Goal: Find specific page/section: Find specific page/section

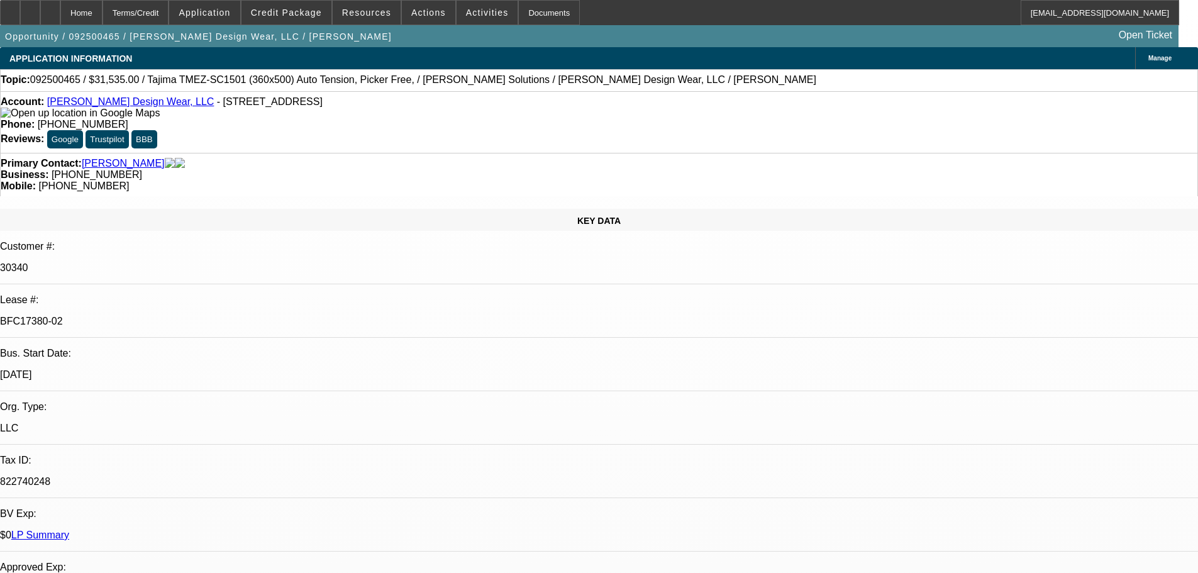
select select "0"
select select "2"
select select "0"
select select "6"
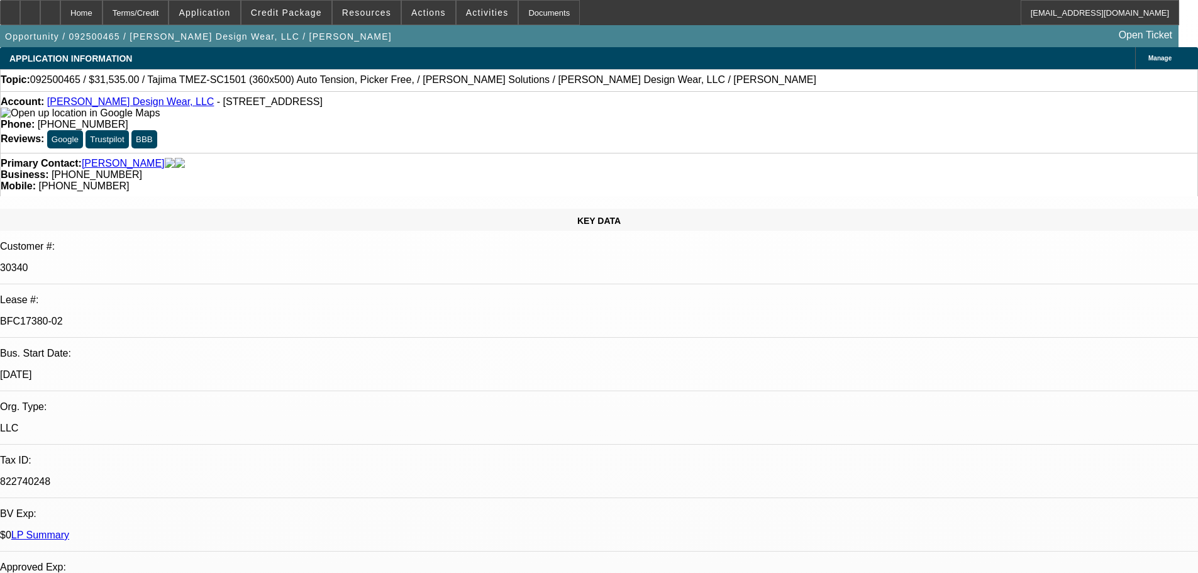
select select "0"
select select "2"
select select "0"
select select "6"
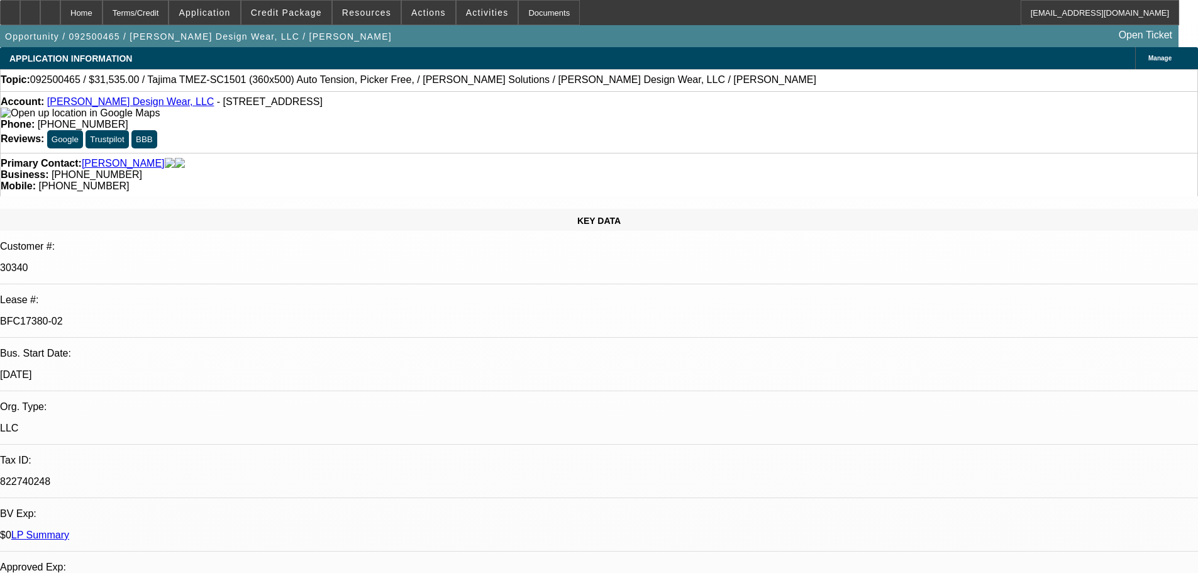
select select "0"
select select "2"
select select "0"
select select "6"
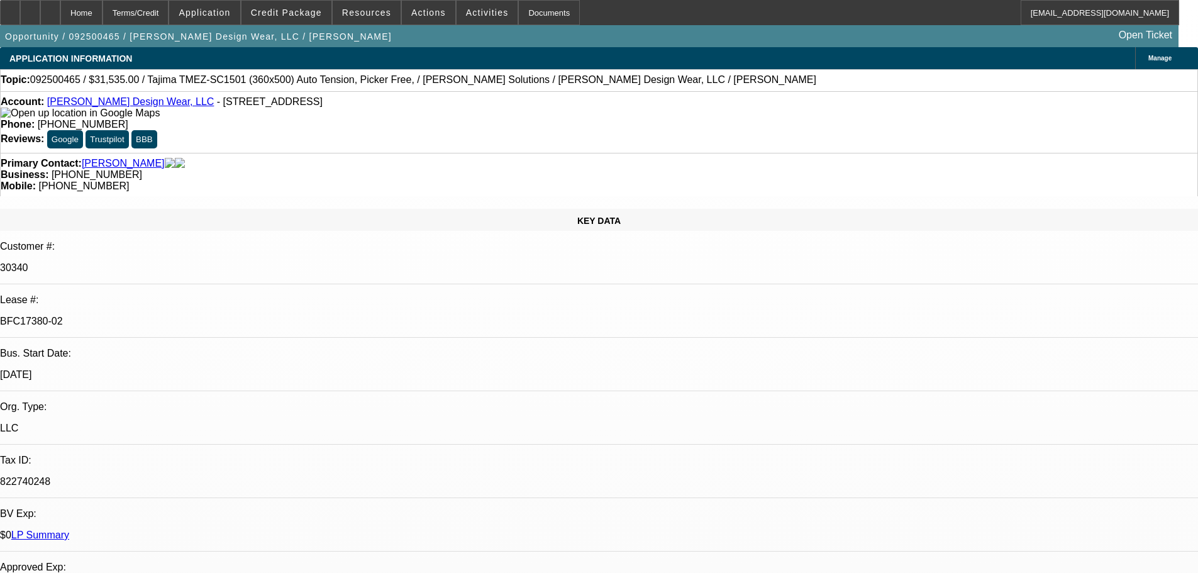
select select "0"
select select "2"
select select "0"
select select "6"
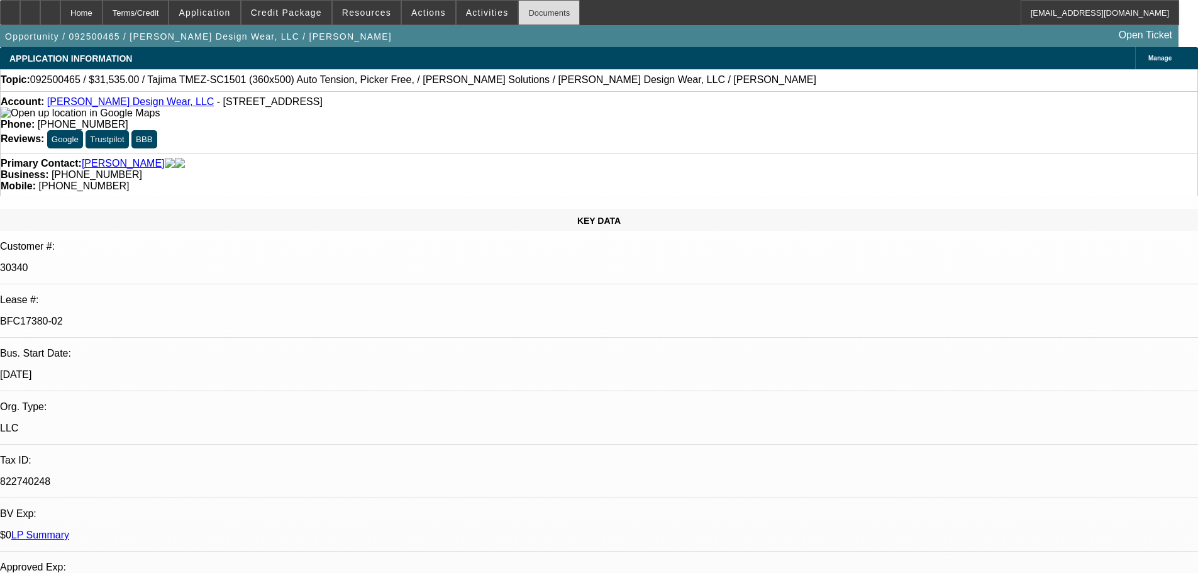
click at [528, 16] on div "Documents" at bounding box center [549, 12] width 62 height 25
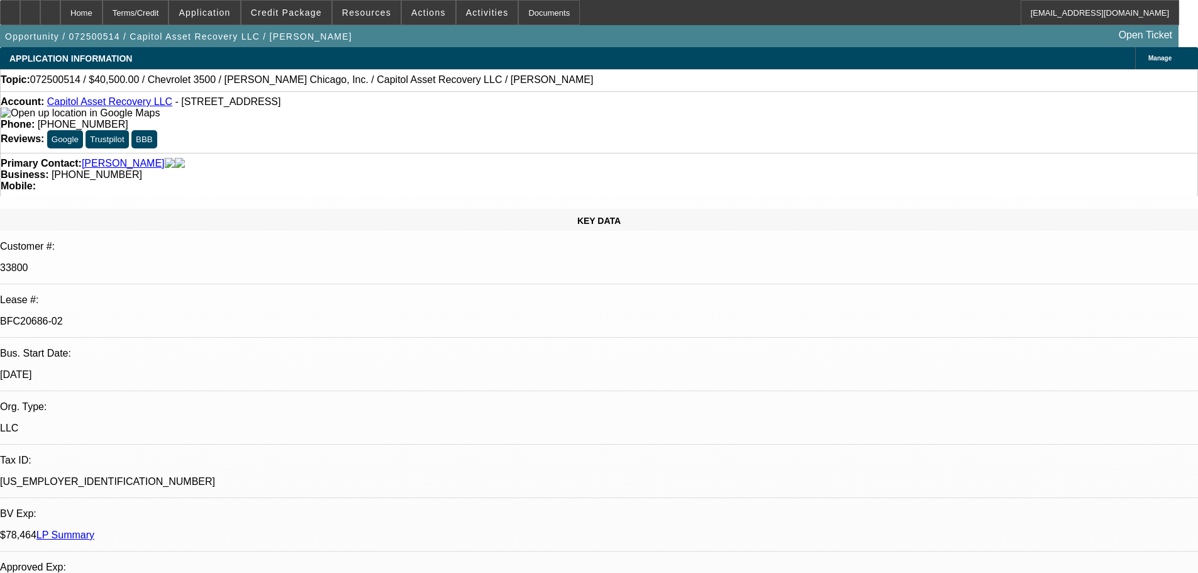
select select "0"
select select "2"
select select "0"
select select "6"
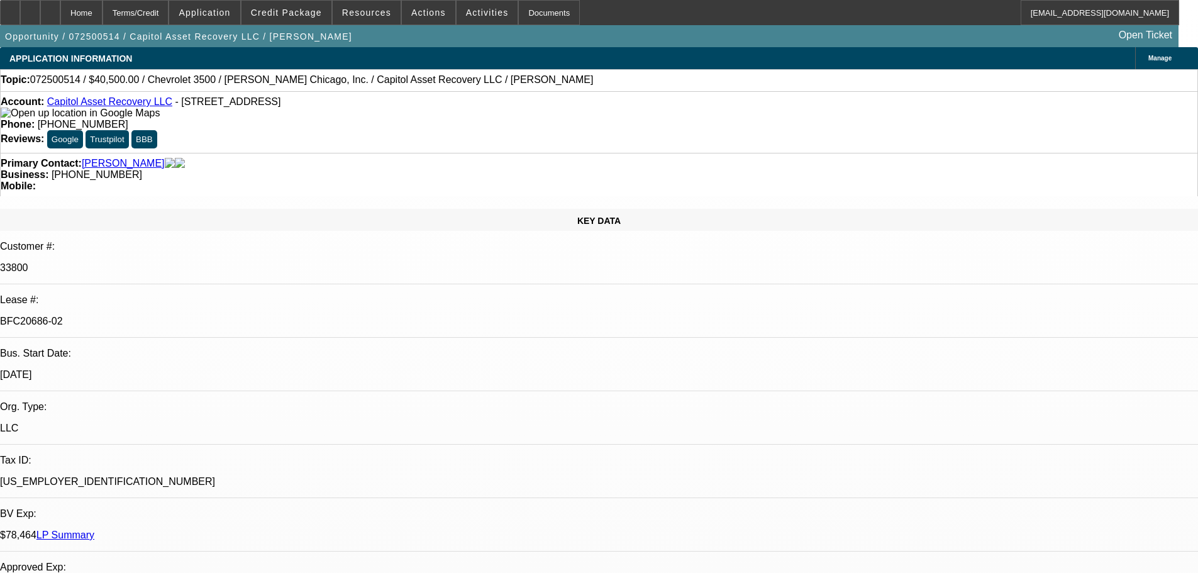
select select "0"
select select "2"
select select "0"
select select "6"
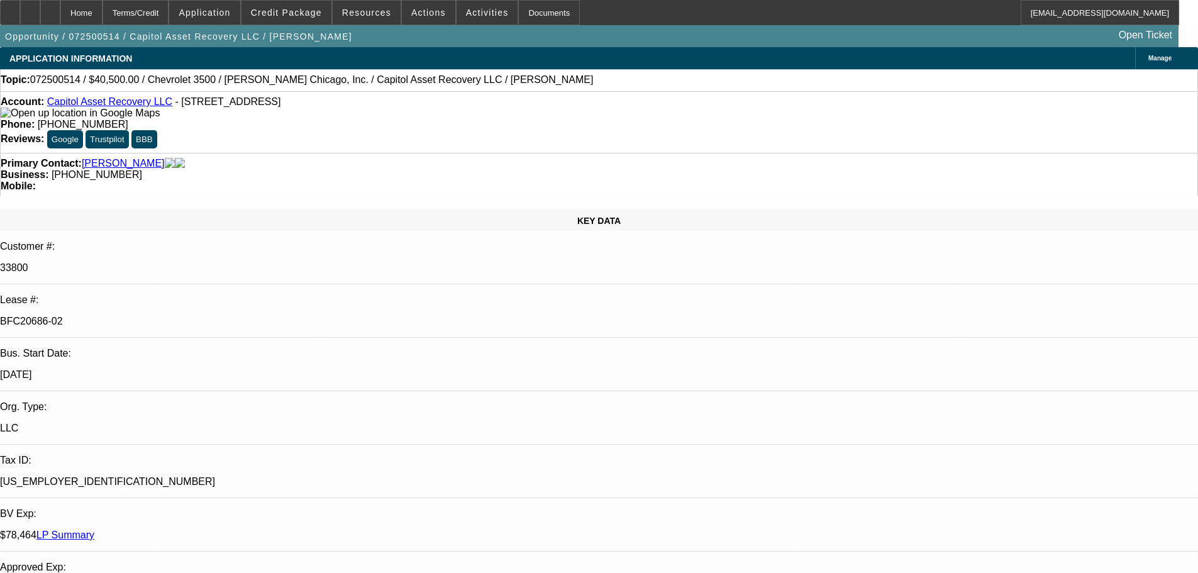
select select "0.15"
select select "2"
select select "0"
select select "6"
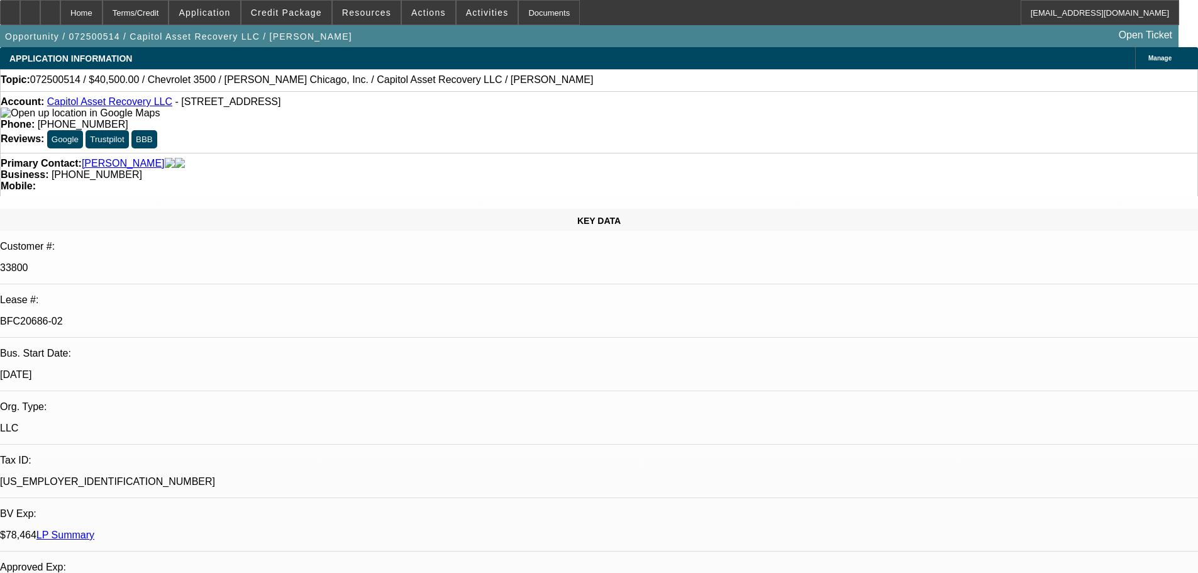
select select "0.15"
select select "2"
select select "0.1"
select select "4"
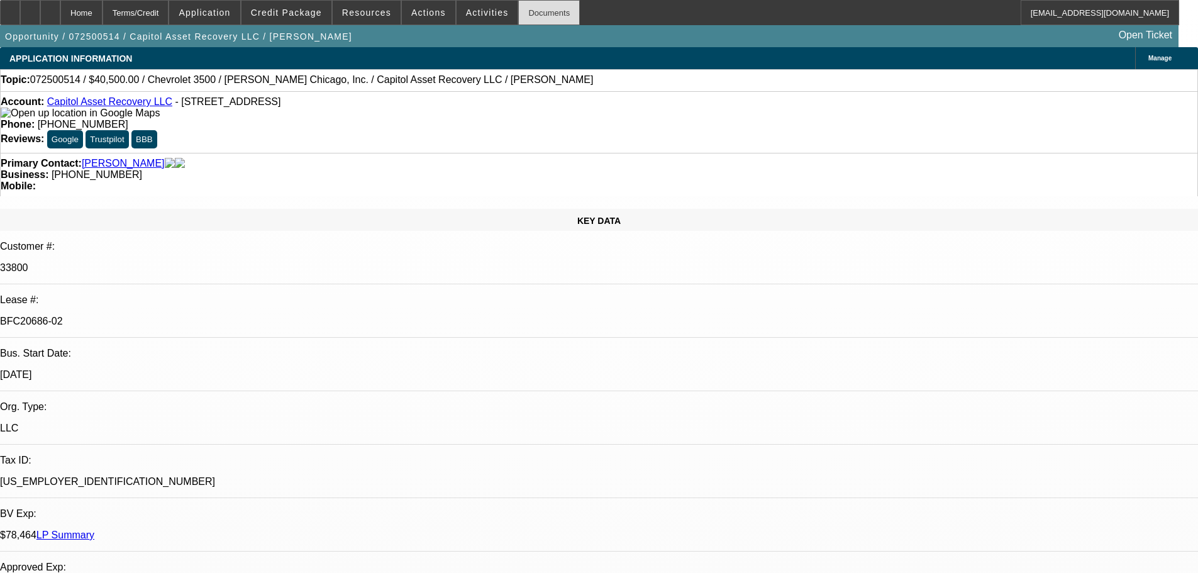
click at [548, 15] on div "Documents" at bounding box center [549, 12] width 62 height 25
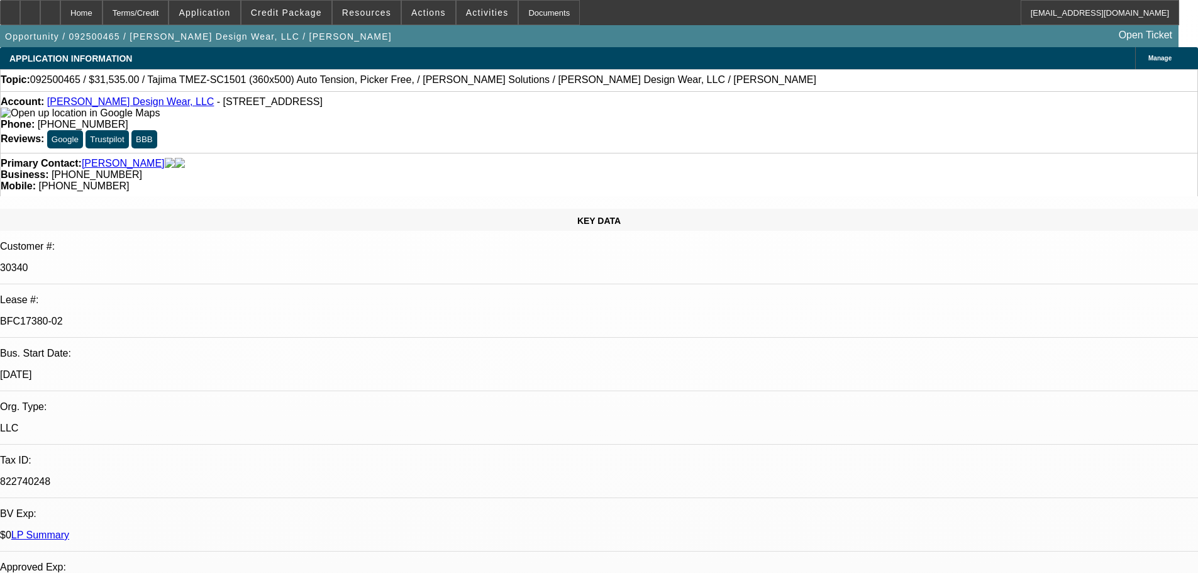
select select "0"
select select "2"
select select "0"
select select "6"
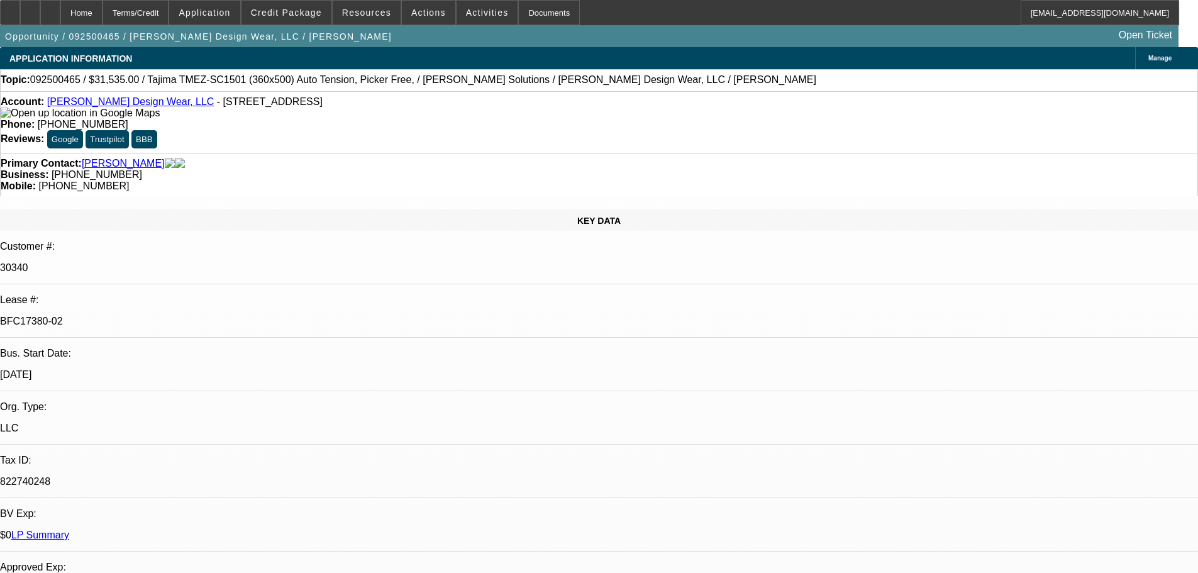
select select "0"
select select "2"
select select "0"
select select "6"
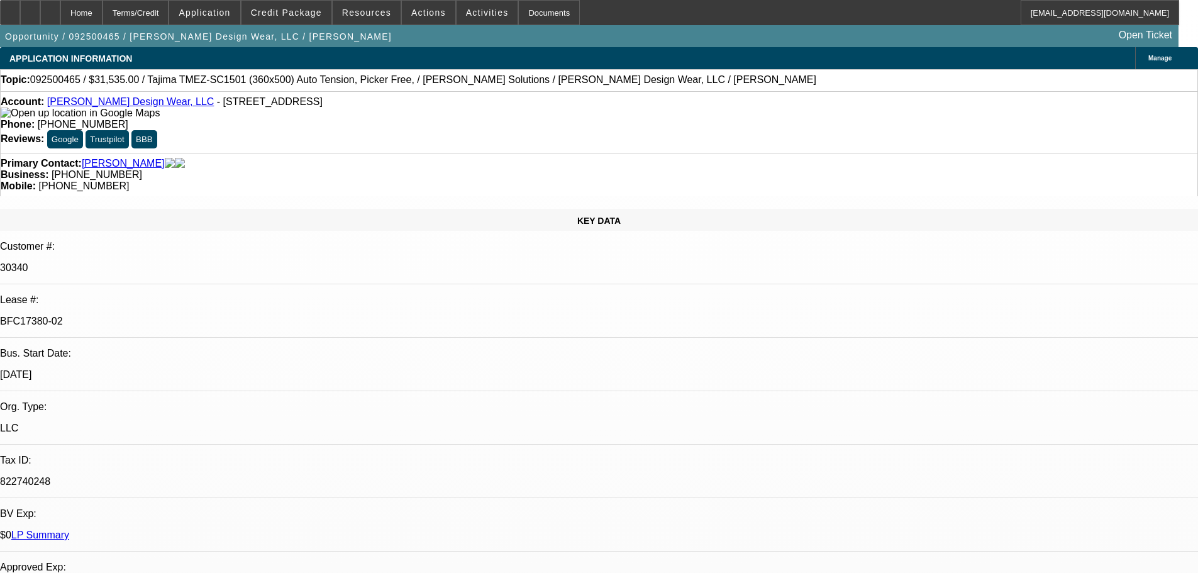
select select "0"
select select "2"
select select "0"
select select "6"
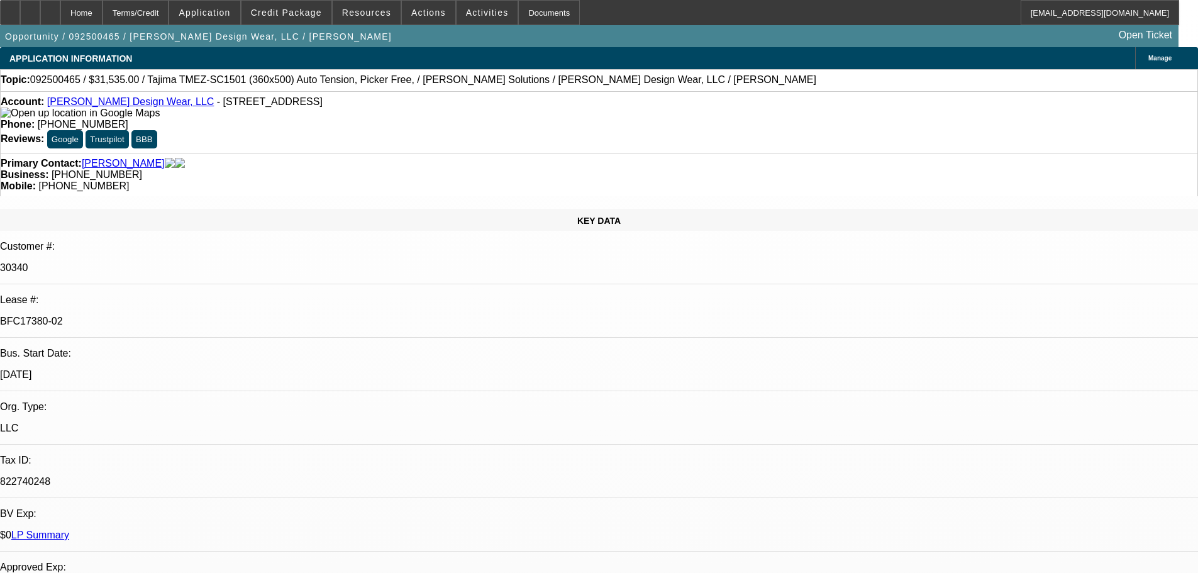
select select "0"
select select "2"
select select "0"
select select "6"
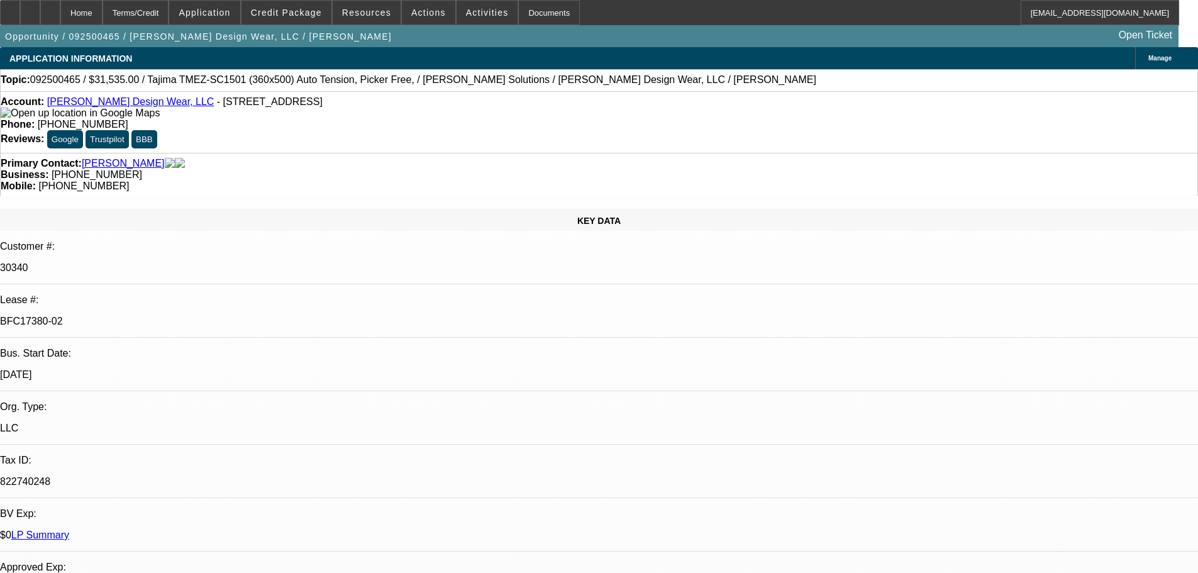
drag, startPoint x: 521, startPoint y: 7, endPoint x: 1016, endPoint y: 152, distance: 515.3
click at [521, 7] on div "Documents" at bounding box center [549, 12] width 62 height 25
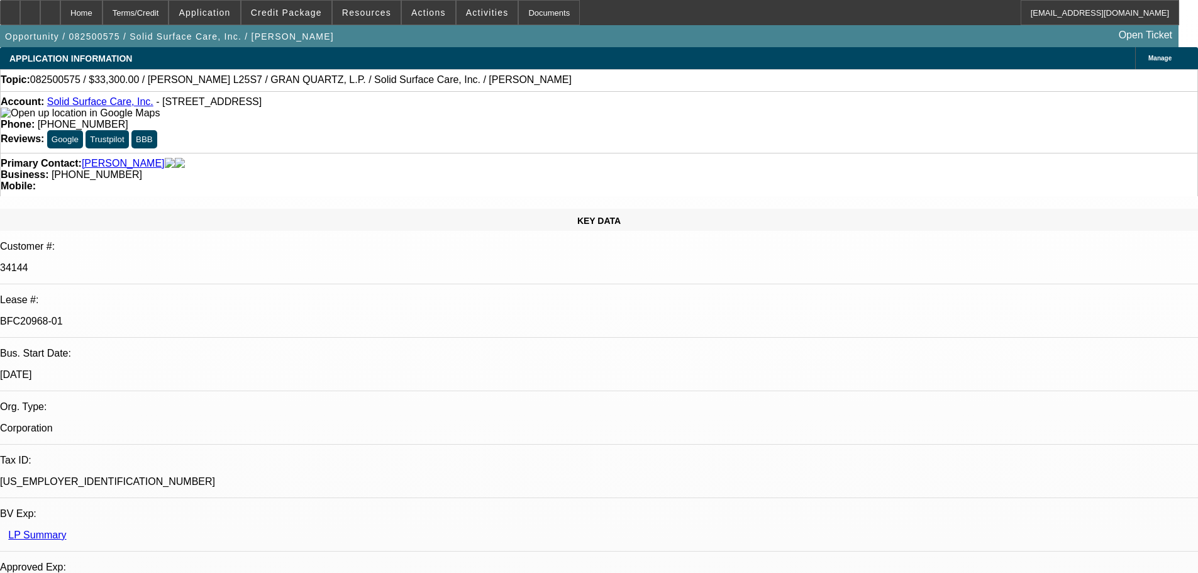
select select "0"
select select "2"
select select "0"
select select "6"
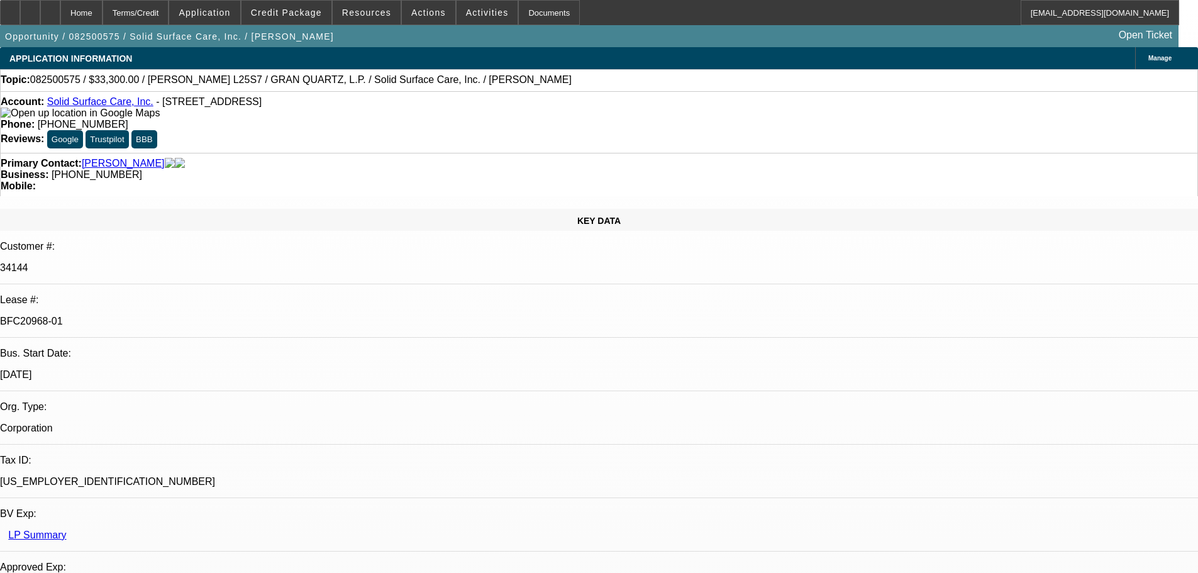
select select "0"
select select "2"
select select "0"
select select "6"
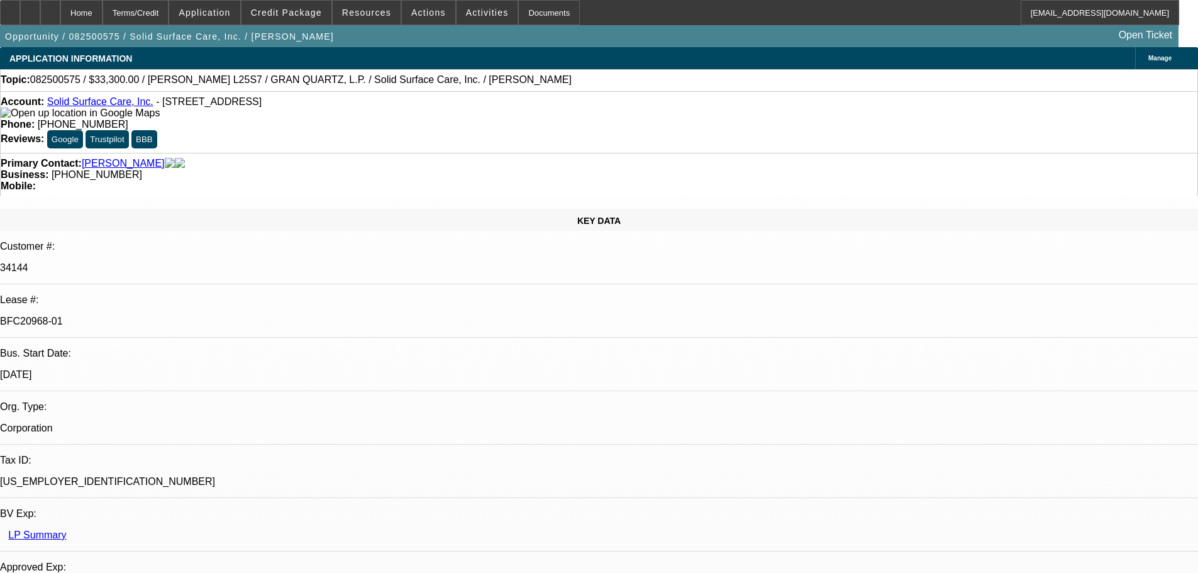
select select "0"
select select "2"
select select "0"
select select "6"
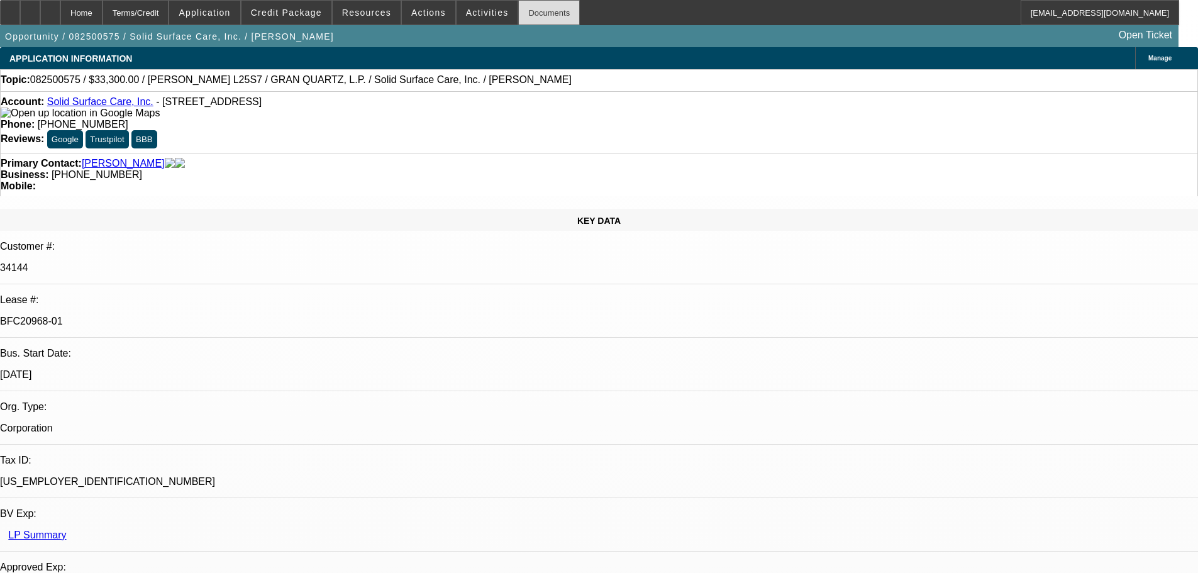
click at [540, 9] on div "Documents" at bounding box center [549, 12] width 62 height 25
